Goal: Find specific page/section: Find specific page/section

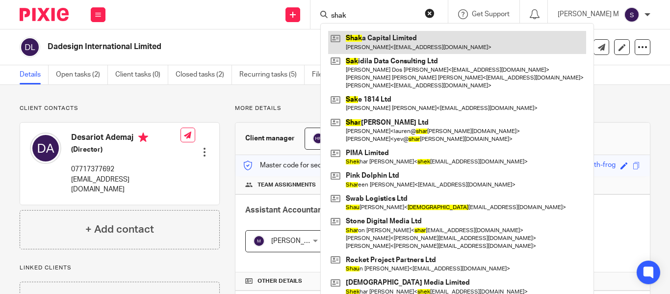
type input "shak"
click at [394, 47] on link at bounding box center [457, 42] width 258 height 23
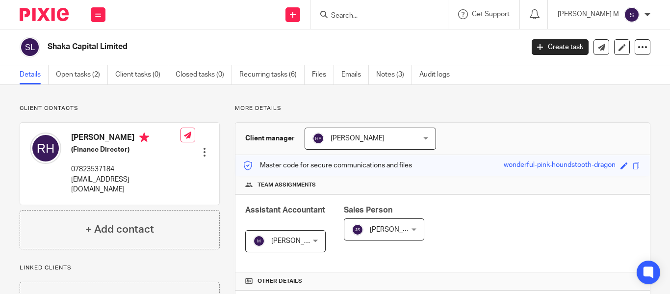
click at [243, 109] on p "More details" at bounding box center [443, 108] width 416 height 8
drag, startPoint x: 243, startPoint y: 109, endPoint x: 257, endPoint y: 109, distance: 14.2
click at [257, 109] on p "More details" at bounding box center [443, 108] width 416 height 8
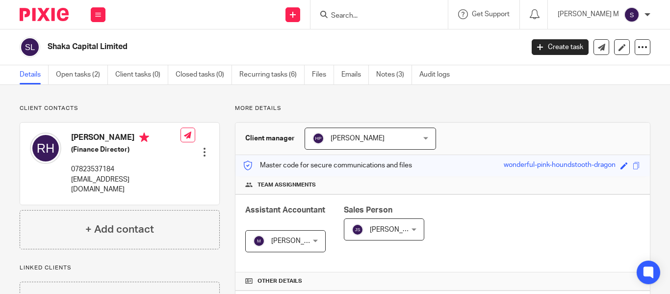
click at [257, 109] on p "More details" at bounding box center [443, 108] width 416 height 8
